Goal: Find specific page/section: Find specific page/section

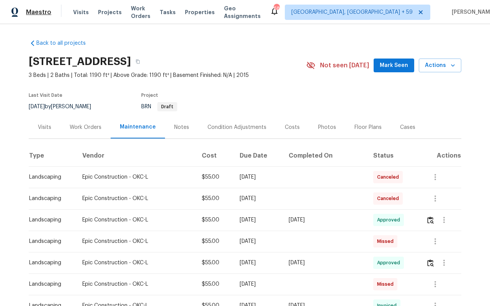
click at [42, 15] on span "Maestro" at bounding box center [38, 12] width 25 height 8
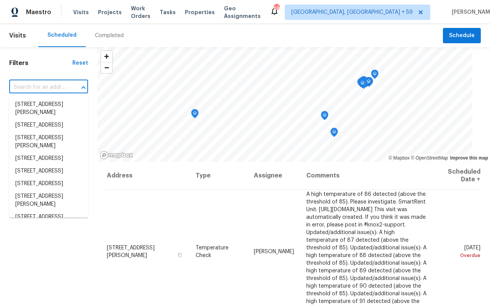
click at [41, 90] on input "text" at bounding box center [37, 87] width 57 height 12
paste input "[STREET_ADDRESS][PERSON_NAME]"
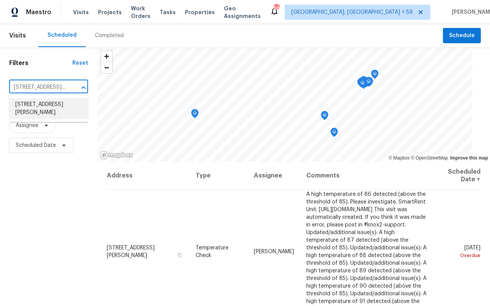
type input "[STREET_ADDRESS][PERSON_NAME]"
click at [21, 209] on div "Filters Reset ​ Type Assignee Scheduled Date" at bounding box center [48, 227] width 97 height 360
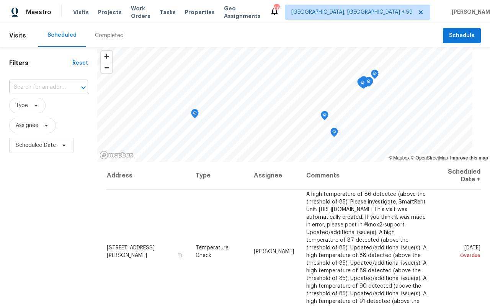
click at [29, 89] on input "text" at bounding box center [37, 87] width 57 height 12
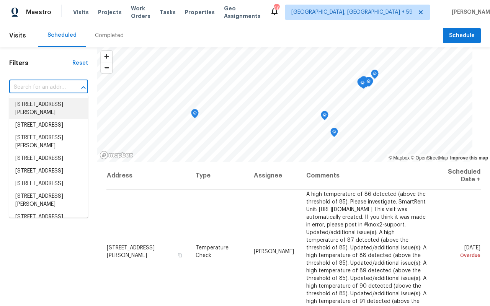
paste input "[STREET_ADDRESS][PERSON_NAME]"
type input "[STREET_ADDRESS][PERSON_NAME]"
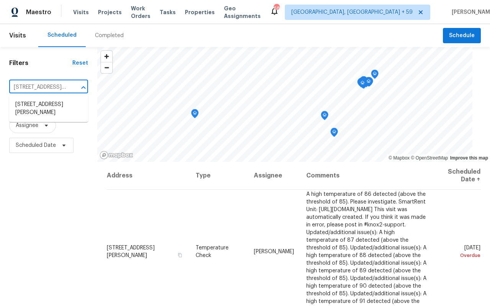
click at [33, 91] on input "[STREET_ADDRESS][PERSON_NAME]" at bounding box center [37, 87] width 57 height 12
click at [33, 108] on li "[STREET_ADDRESS][PERSON_NAME]" at bounding box center [48, 108] width 79 height 21
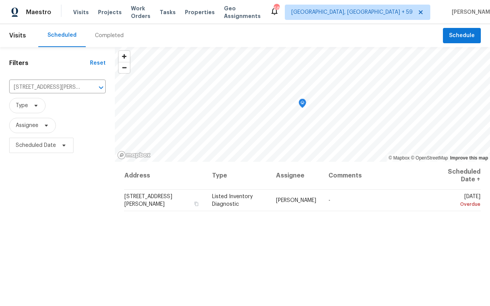
click at [98, 27] on div "Completed" at bounding box center [109, 35] width 47 height 23
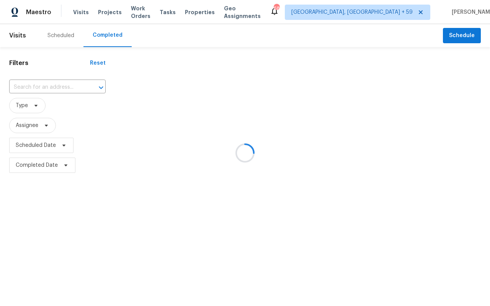
click at [47, 89] on div at bounding box center [245, 153] width 490 height 306
click at [47, 88] on div at bounding box center [245, 153] width 490 height 306
click at [47, 86] on div at bounding box center [245, 153] width 490 height 306
click at [34, 86] on div at bounding box center [245, 153] width 490 height 306
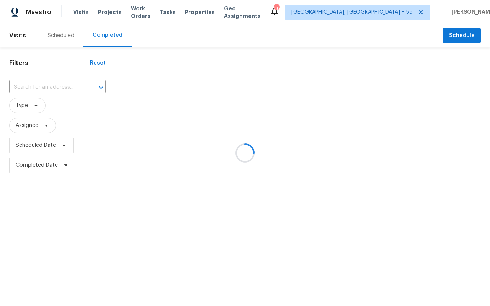
click at [34, 86] on div at bounding box center [245, 153] width 490 height 306
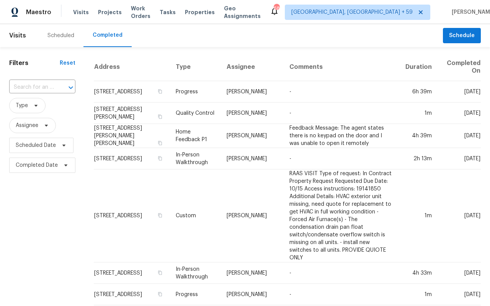
click at [54, 36] on div "Scheduled" at bounding box center [60, 36] width 27 height 8
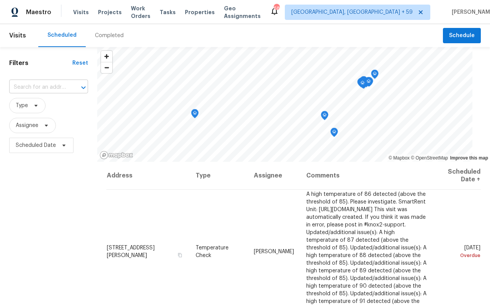
click at [37, 87] on input "text" at bounding box center [37, 87] width 57 height 12
